Goal: Find specific page/section

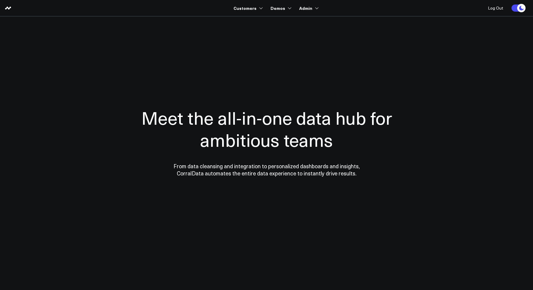
click at [262, 20] on section "Meet the all-in-one data hub for ambitious teams From data cleansing and integr…" at bounding box center [267, 120] width 430 height 209
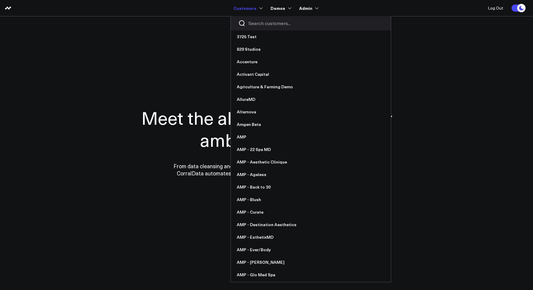
click at [254, 22] on input "Search customers input" at bounding box center [315, 23] width 135 height 7
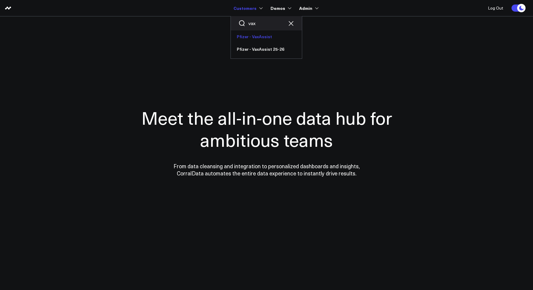
type input "vax"
click at [254, 35] on link "Pfizer - VaxAssist" at bounding box center [266, 36] width 71 height 13
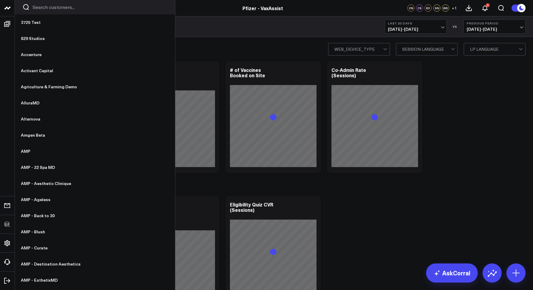
click at [38, 10] on input "Search customers input" at bounding box center [100, 7] width 135 height 7
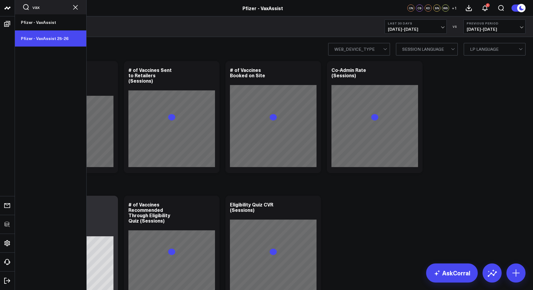
type input "vax"
click at [46, 35] on link "Pfizer - VaxAssist 25-26" at bounding box center [50, 38] width 71 height 16
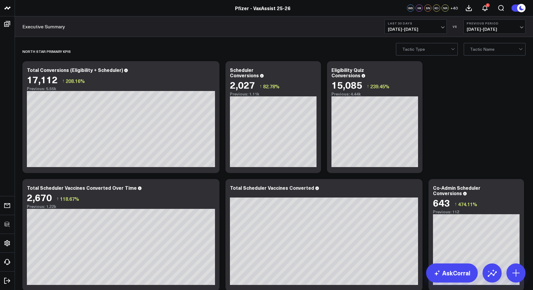
click at [158, 33] on div "Executive Summary Last 30 Days 07/26/25 - 08/24/25 VS Previous Period 06/26/25 …" at bounding box center [274, 26] width 518 height 21
